Goal: Information Seeking & Learning: Learn about a topic

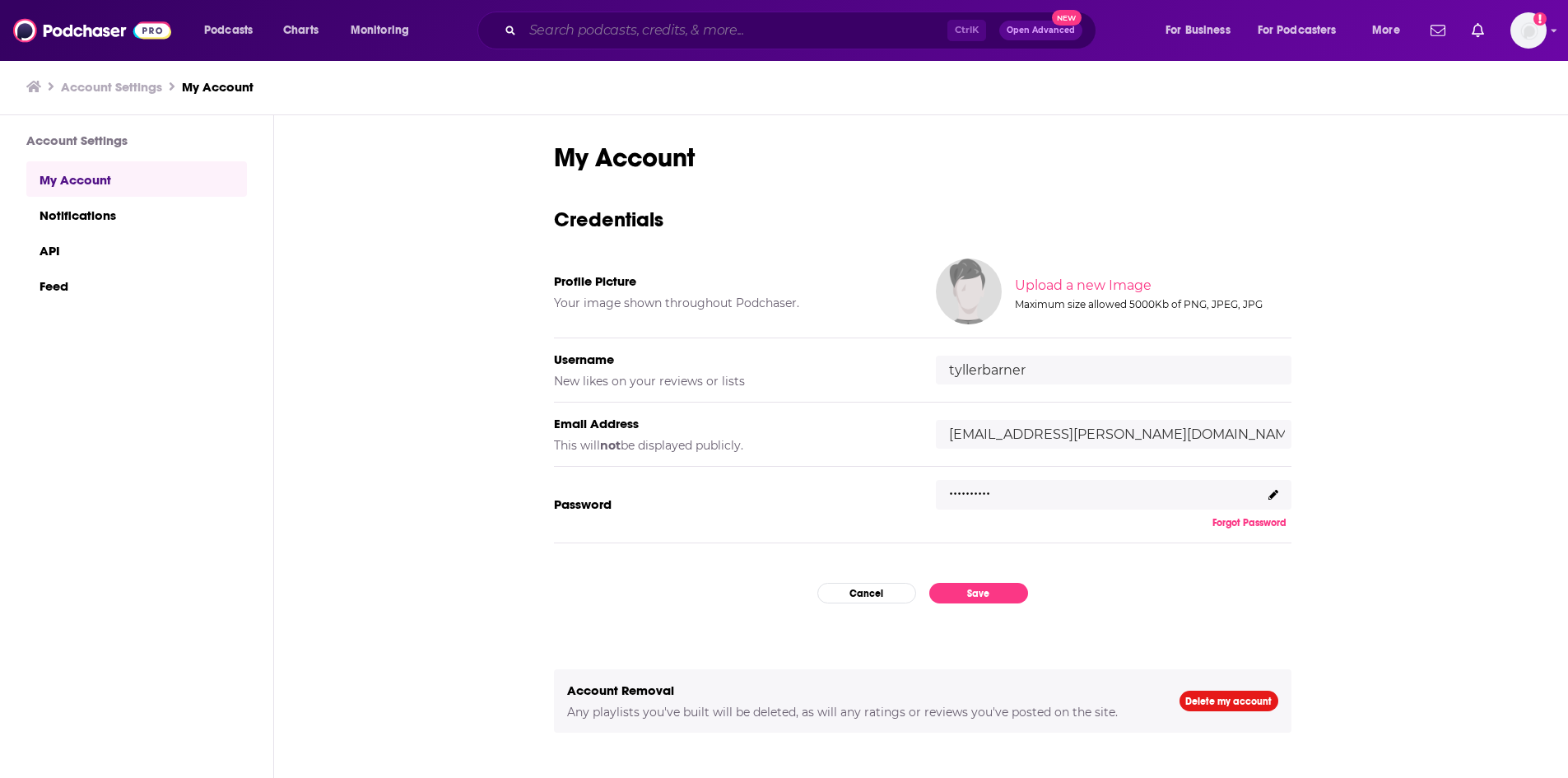
click at [579, 23] on input "Search podcasts, credits, & more..." at bounding box center [734, 30] width 425 height 26
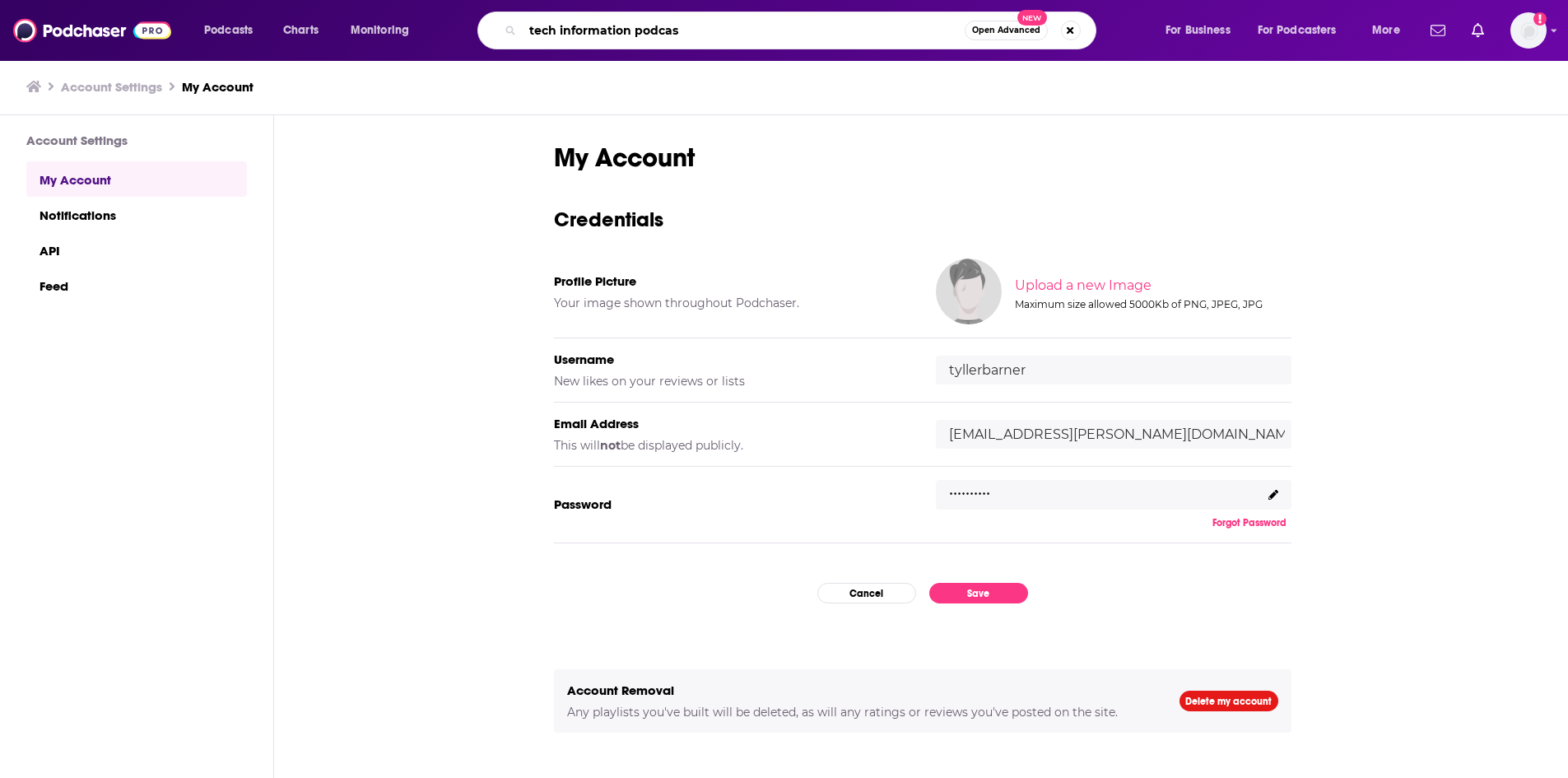
type input "tech information podcast"
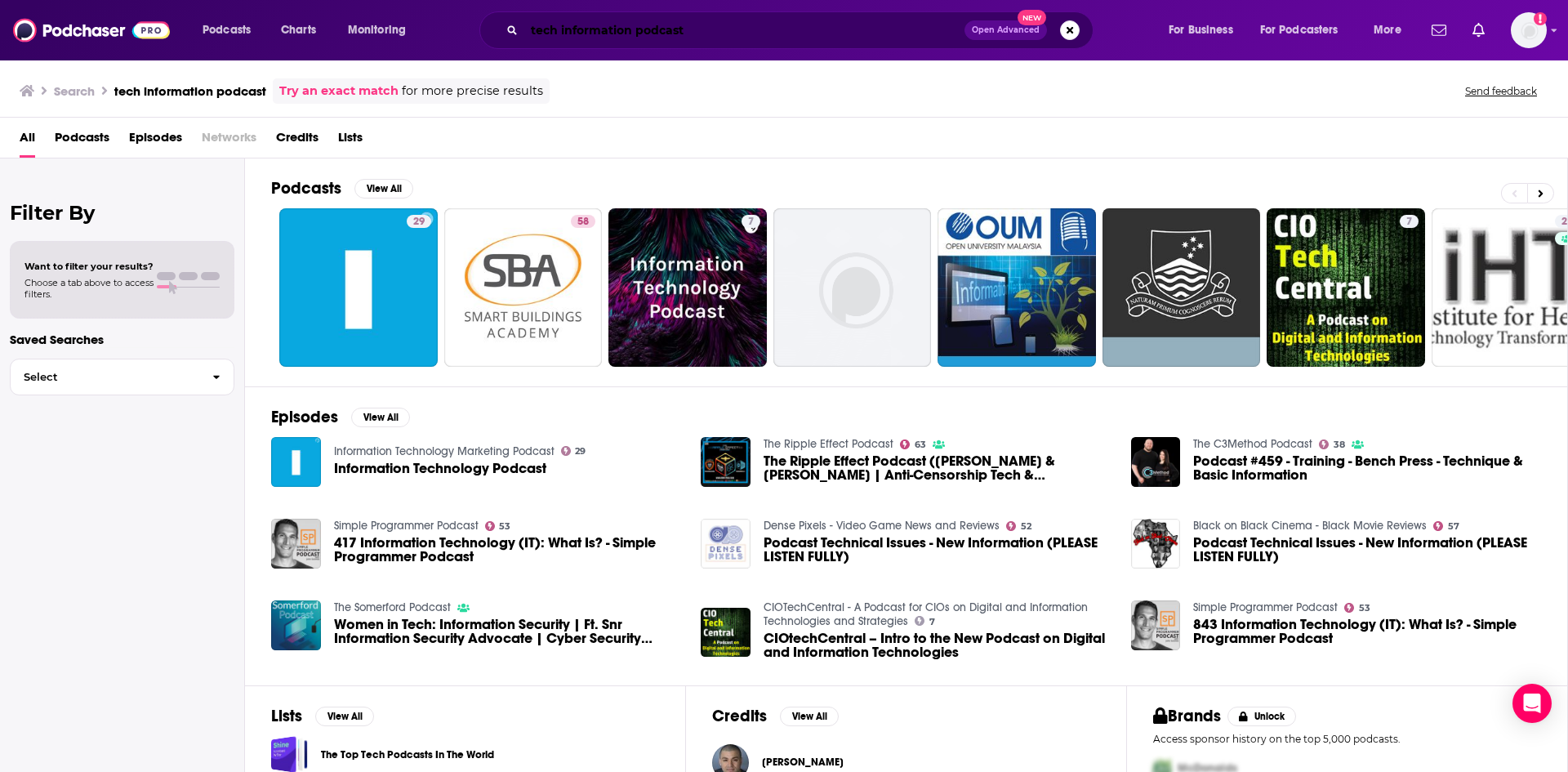
click at [610, 28] on input "tech information podcast" at bounding box center [744, 30] width 440 height 26
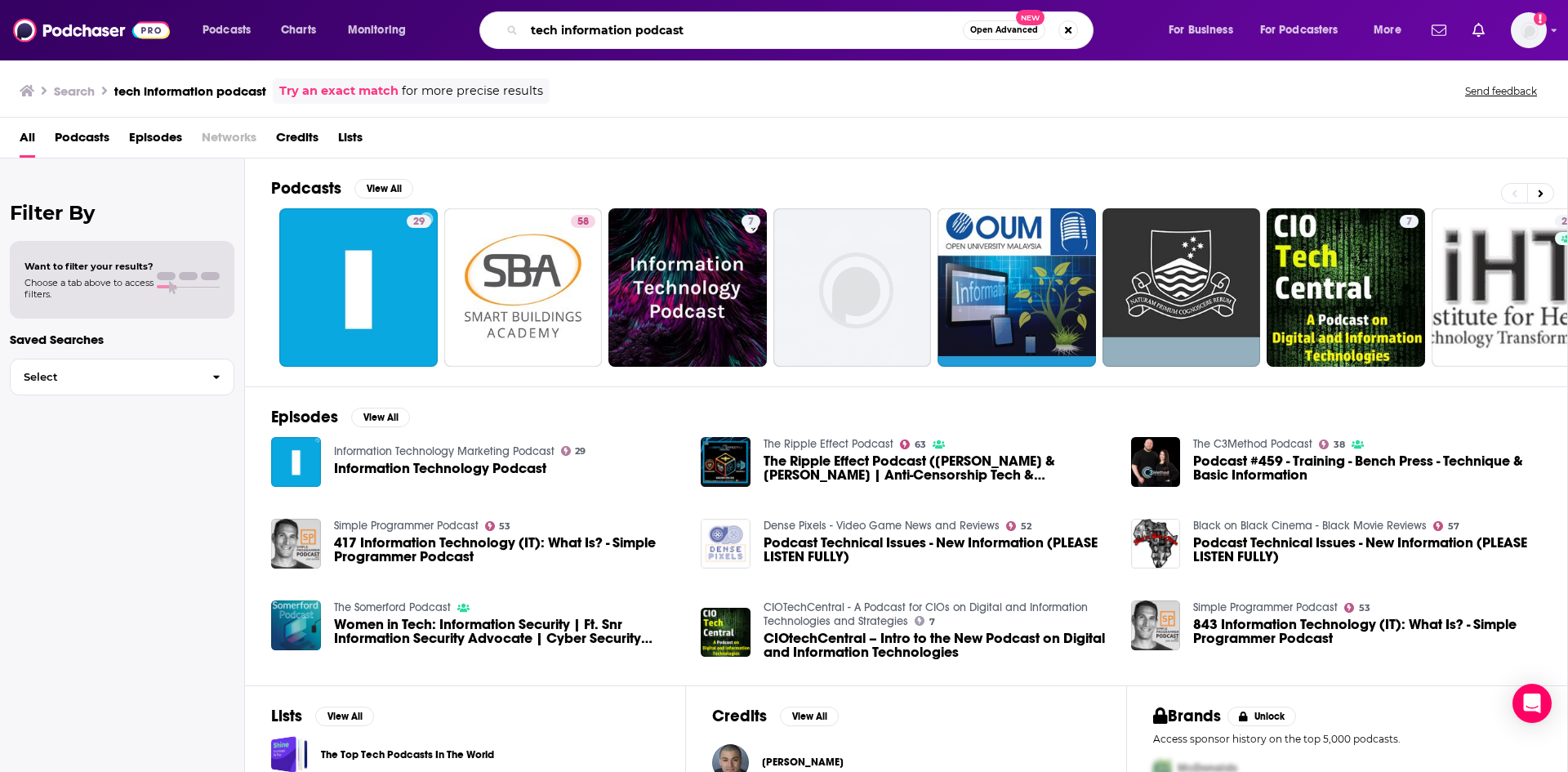
click at [610, 28] on input "tech information podcast" at bounding box center [743, 30] width 439 height 26
type input "tech transformation podcast"
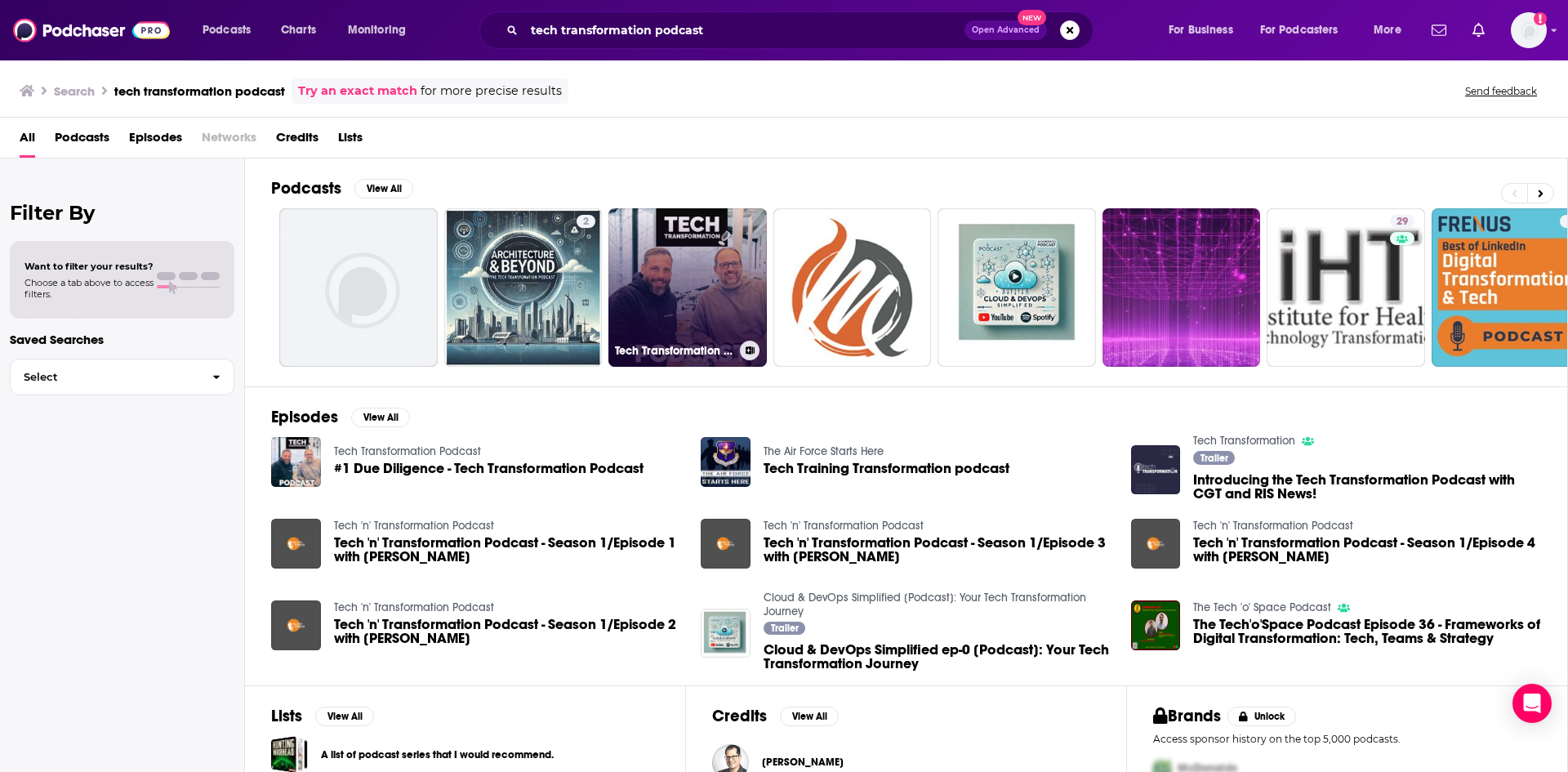
click at [665, 286] on link "Tech Transformation Podcast" at bounding box center [688, 288] width 159 height 159
